Goal: Task Accomplishment & Management: Manage account settings

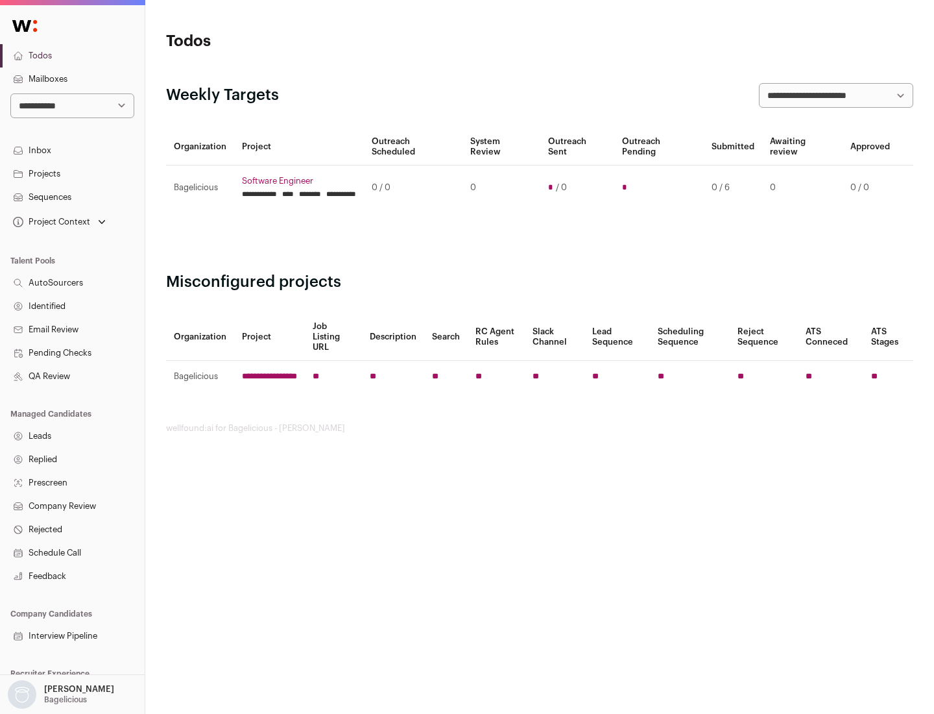
click at [72, 173] on link "Projects" at bounding box center [72, 173] width 145 height 23
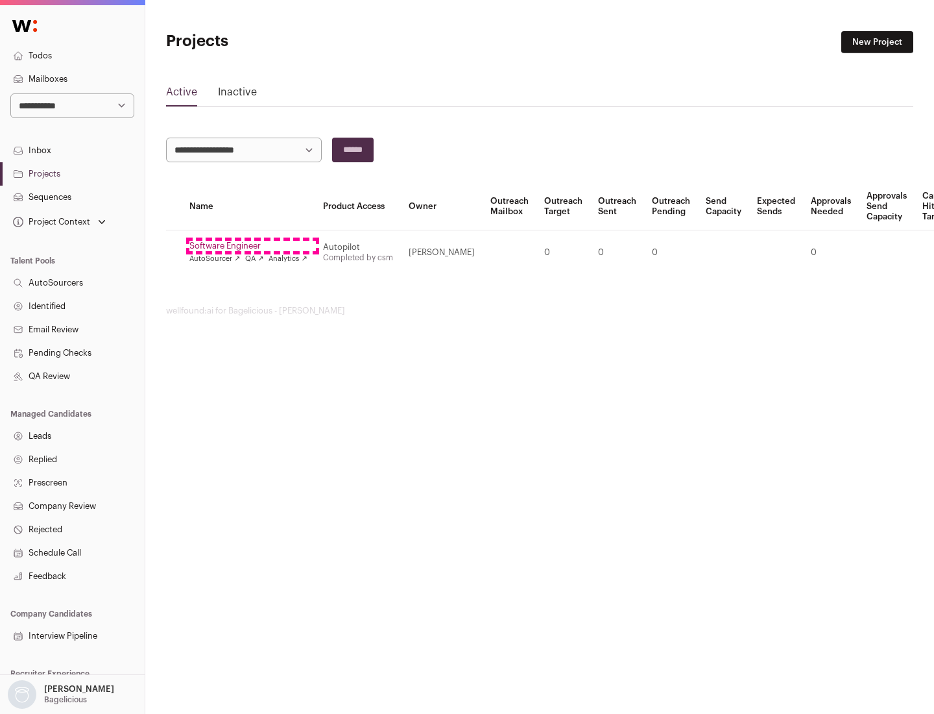
click at [252, 246] on link "Software Engineer" at bounding box center [248, 246] width 118 height 10
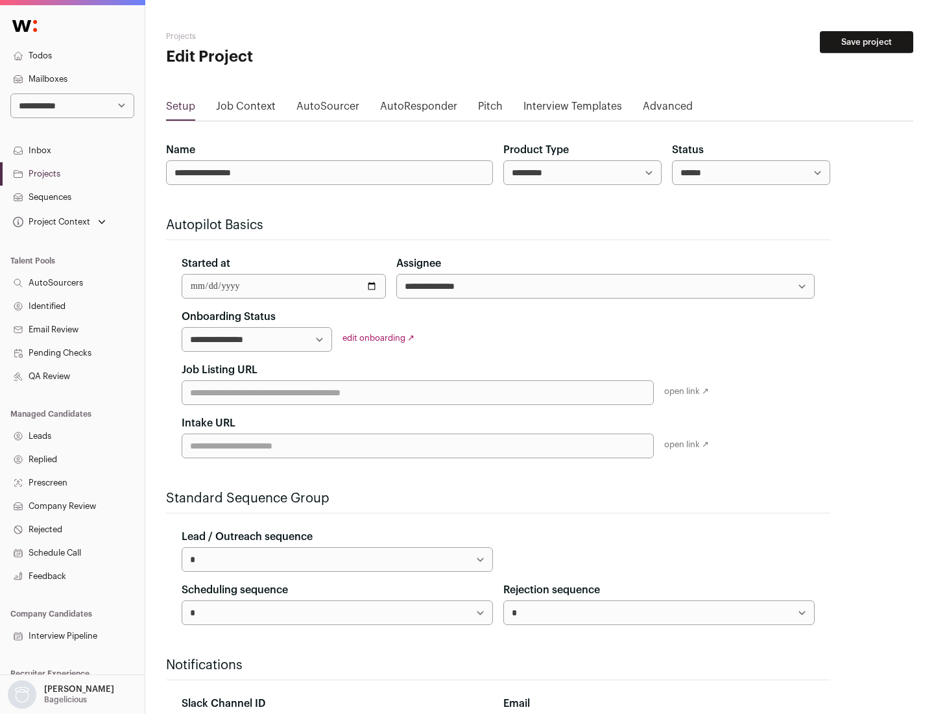
click at [867, 42] on button "Save project" at bounding box center [866, 42] width 93 height 22
